Goal: Task Accomplishment & Management: Use online tool/utility

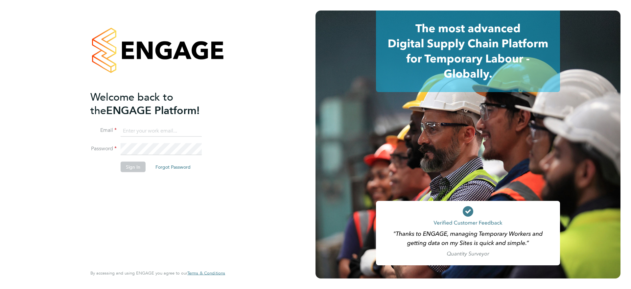
type input "[PERSON_NAME][EMAIL_ADDRESS][PERSON_NAME][DOMAIN_NAME]"
click at [142, 167] on button "Sign In" at bounding box center [133, 167] width 25 height 11
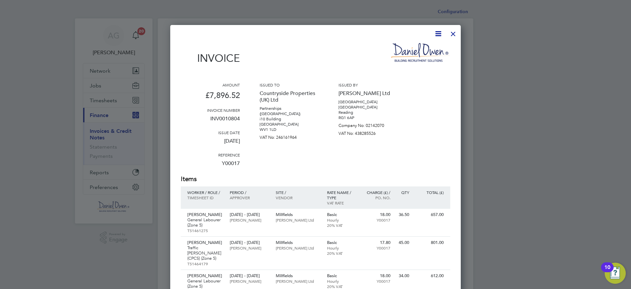
click at [453, 36] on div at bounding box center [453, 32] width 12 height 12
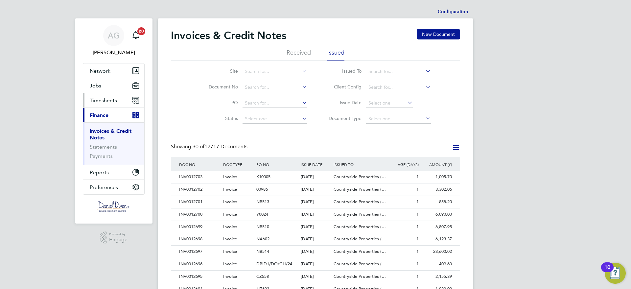
click at [110, 99] on span "Timesheets" at bounding box center [103, 100] width 27 height 6
click at [101, 101] on span "Timesheets" at bounding box center [103, 100] width 27 height 6
click at [106, 102] on span "Timesheets" at bounding box center [103, 100] width 27 height 6
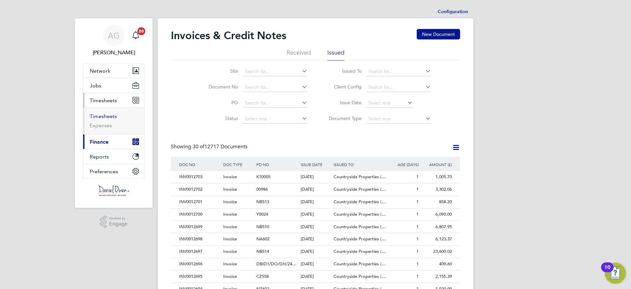
click at [103, 116] on link "Timesheets" at bounding box center [103, 116] width 27 height 6
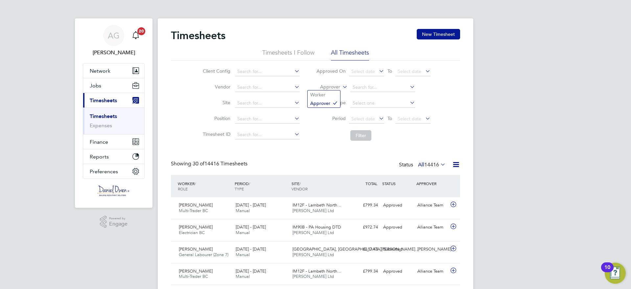
click at [341, 86] on icon at bounding box center [341, 85] width 0 height 6
click at [334, 94] on li "Worker" at bounding box center [324, 94] width 33 height 9
click at [373, 85] on input at bounding box center [382, 87] width 65 height 9
click at [375, 97] on li "Janel Hemmings-Forbes" at bounding box center [390, 96] width 81 height 9
type input "Janel Hemmings-Forbes"
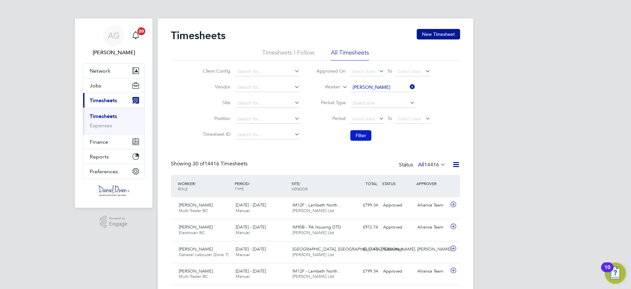
click at [359, 137] on button "Filter" at bounding box center [360, 135] width 21 height 11
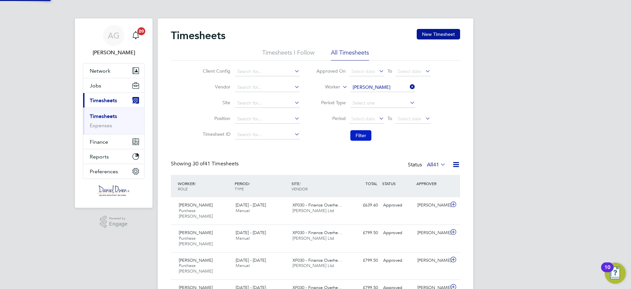
scroll to position [17, 57]
click at [393, 203] on div "Approved" at bounding box center [397, 205] width 34 height 11
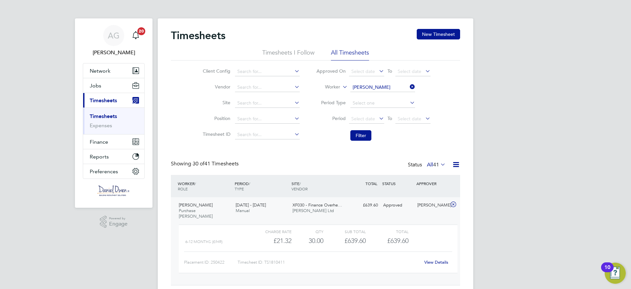
click at [408, 85] on icon at bounding box center [408, 86] width 0 height 9
click at [388, 86] on input at bounding box center [382, 87] width 65 height 9
type input "jake ha"
click at [375, 93] on li "Jake Ha yler" at bounding box center [382, 96] width 65 height 9
type input "Jake Hayler"
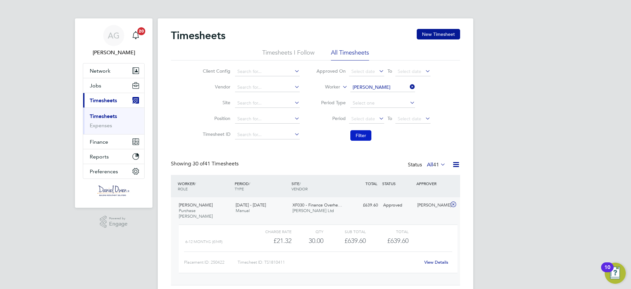
click at [361, 137] on button "Filter" at bounding box center [360, 135] width 21 height 11
